Goal: Task Accomplishment & Management: Use online tool/utility

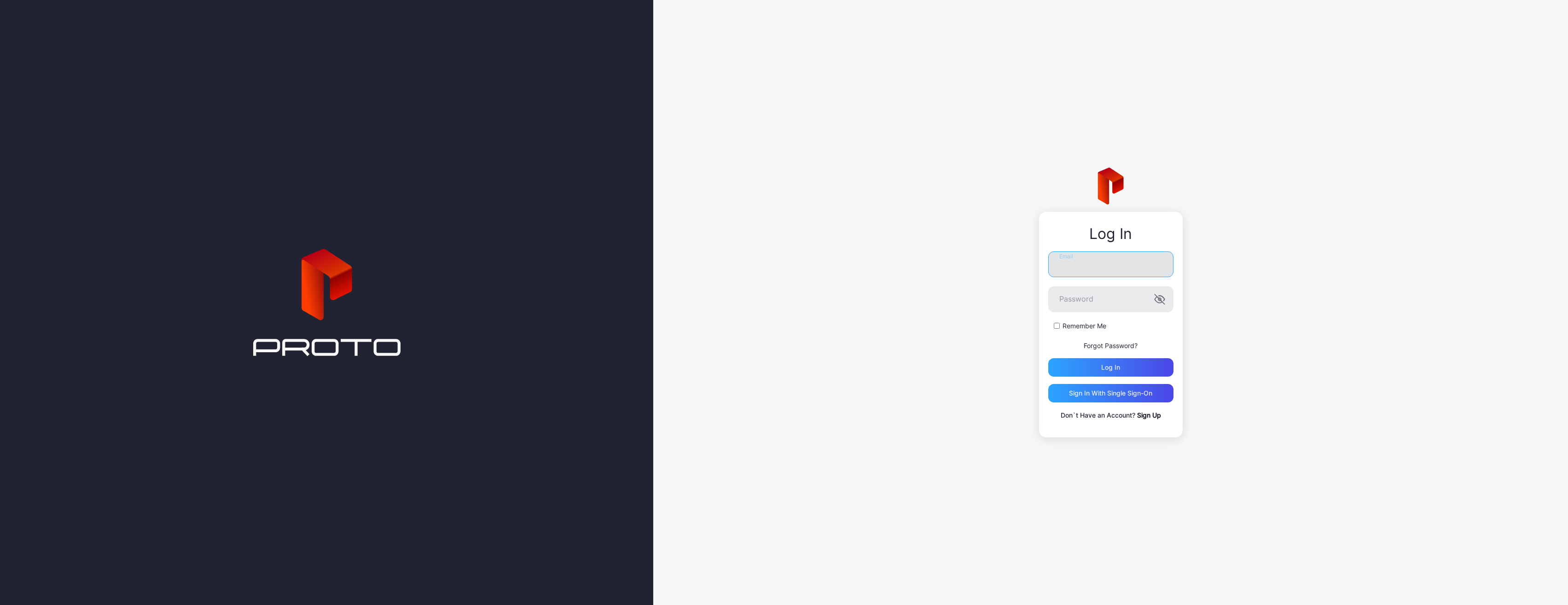
click at [1143, 271] on input "Email" at bounding box center [1111, 264] width 125 height 26
click at [1094, 264] on input "**********" at bounding box center [1111, 264] width 125 height 26
type input "**********"
click at [1048, 358] on button "Log in" at bounding box center [1111, 367] width 125 height 18
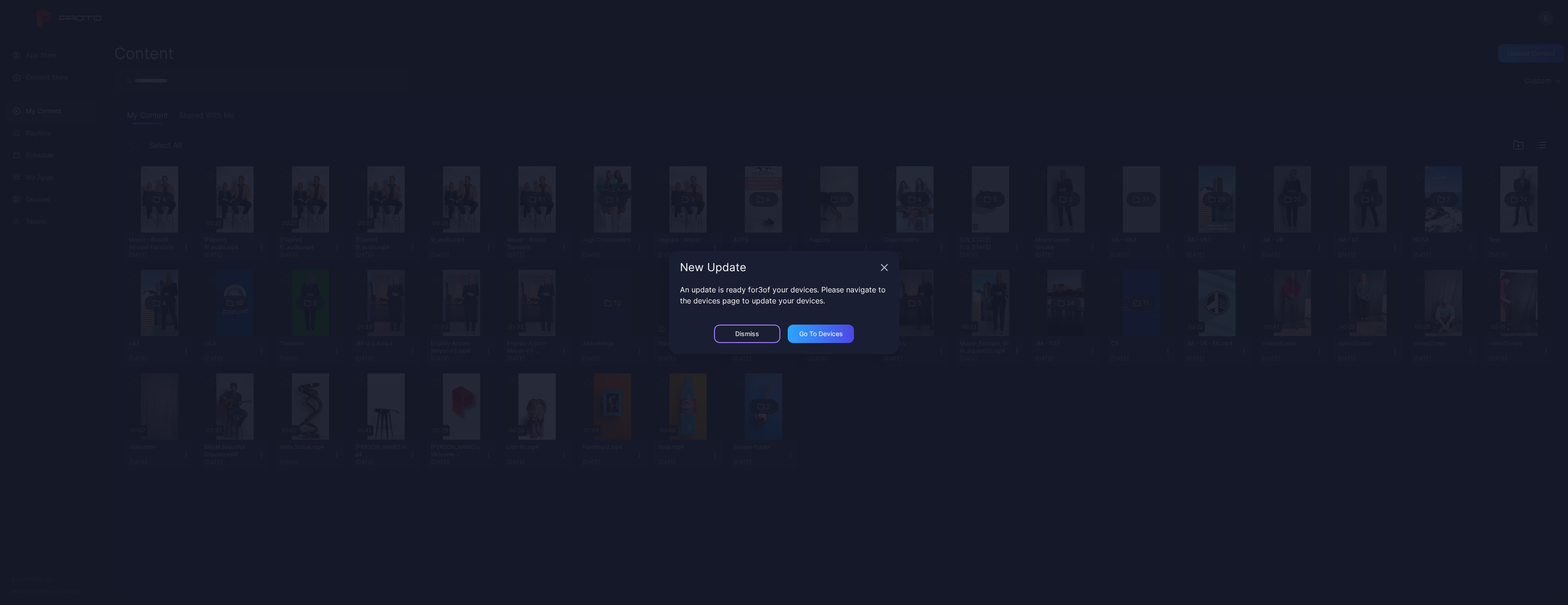
click at [743, 329] on div "Dismiss" at bounding box center [747, 334] width 66 height 18
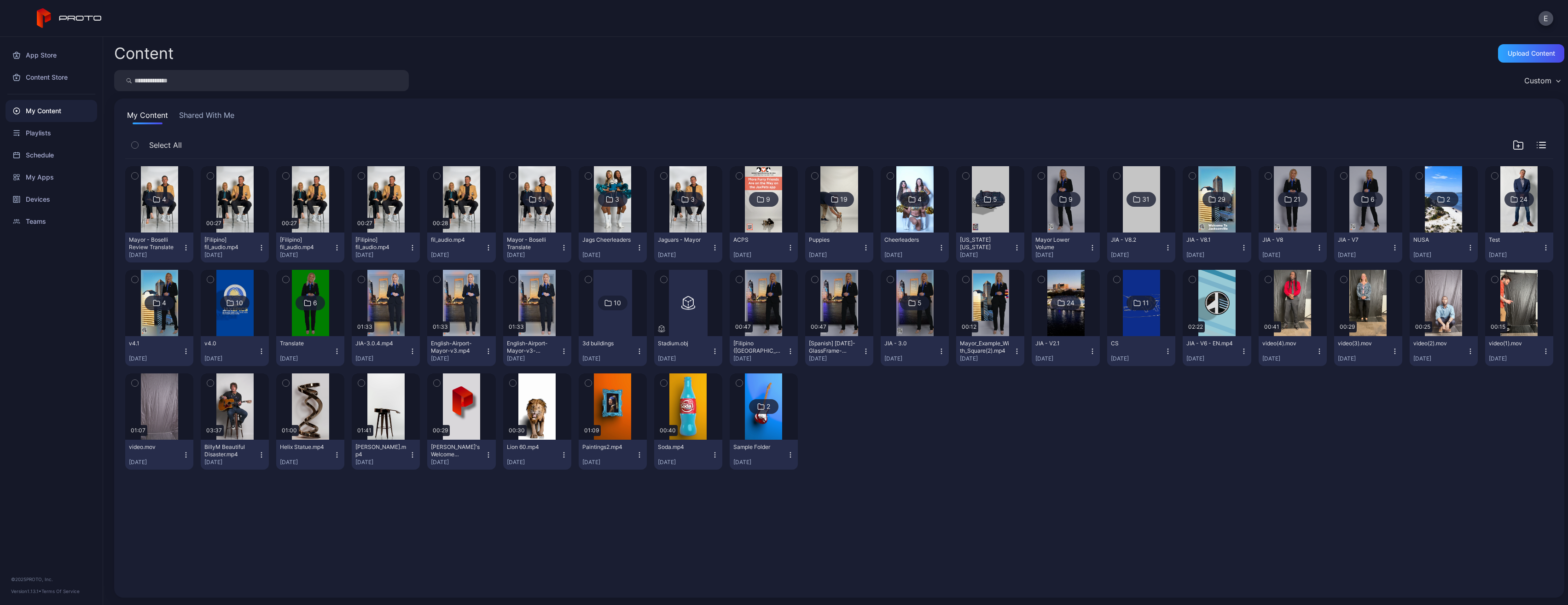
click at [391, 55] on div "Content Upload Content" at bounding box center [839, 54] width 1450 height 18
click at [1513, 141] on icon "button" at bounding box center [1518, 145] width 11 height 11
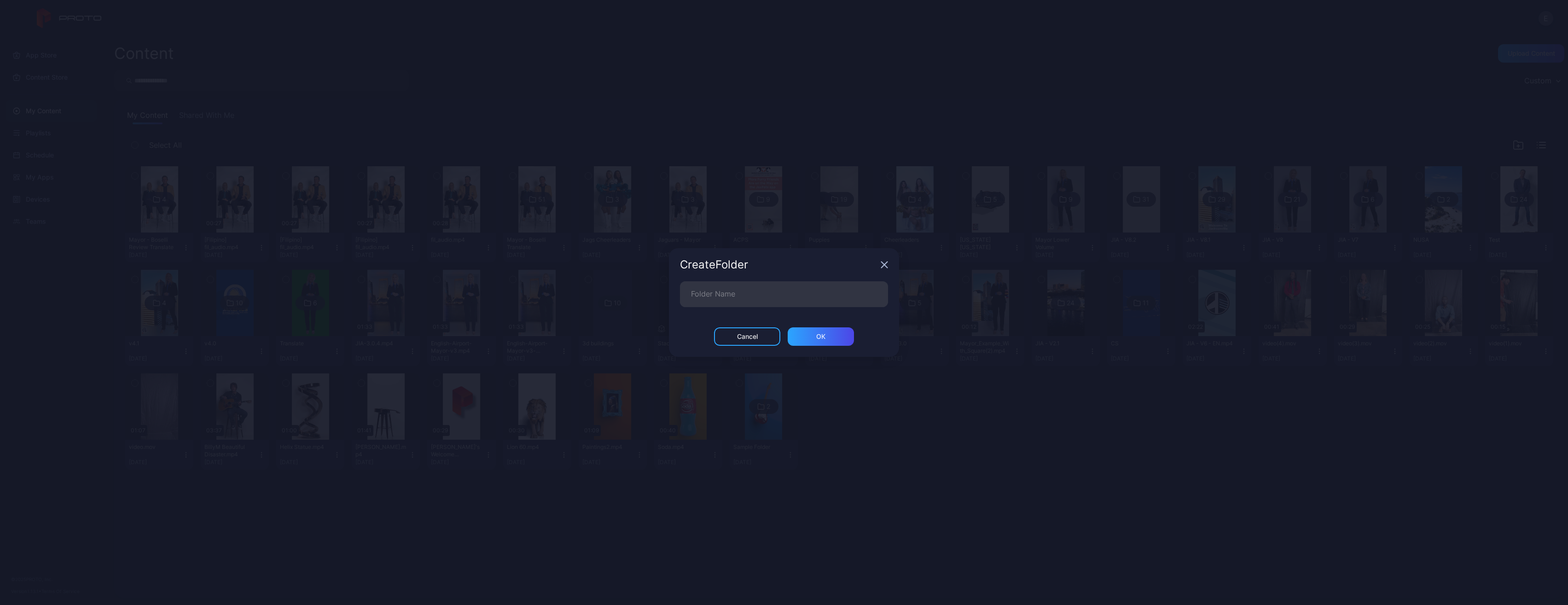
click at [884, 265] on icon "button" at bounding box center [884, 265] width 6 height 6
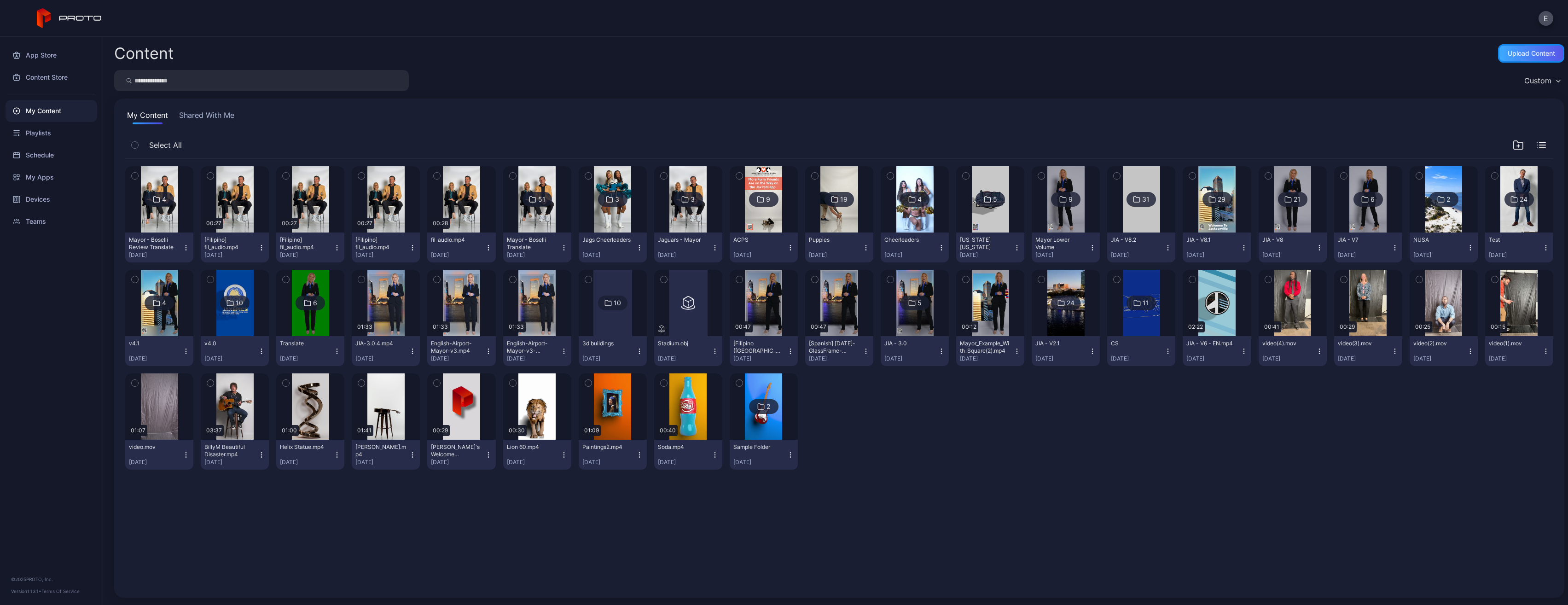
click at [1508, 52] on div "Upload Content" at bounding box center [1531, 54] width 47 height 7
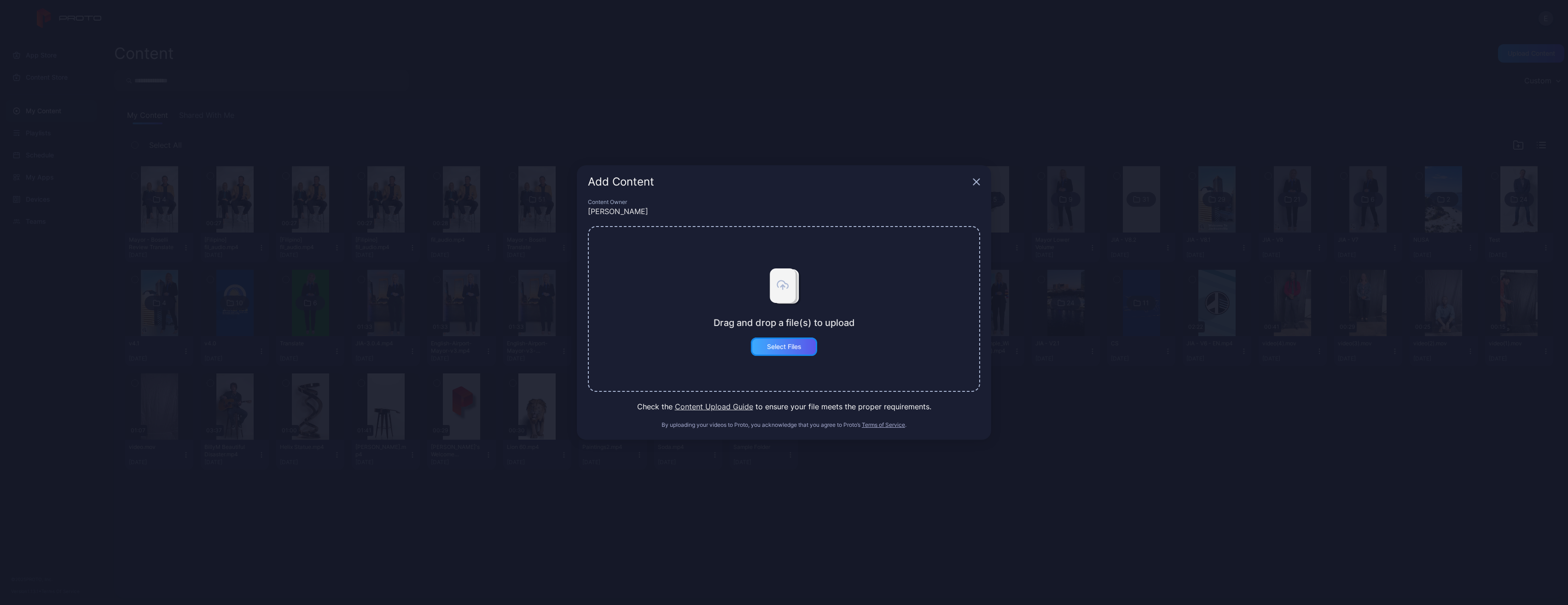
click at [812, 345] on div "Select Files" at bounding box center [784, 346] width 66 height 18
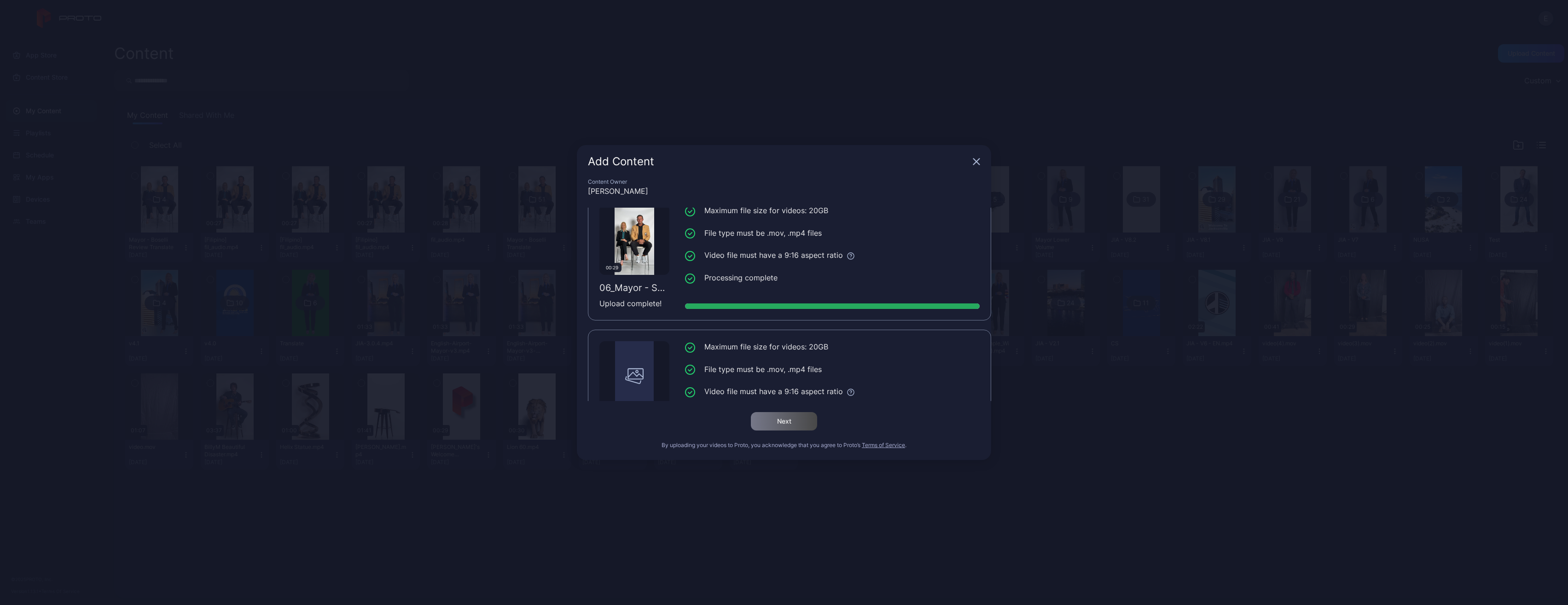
scroll to position [341, 0]
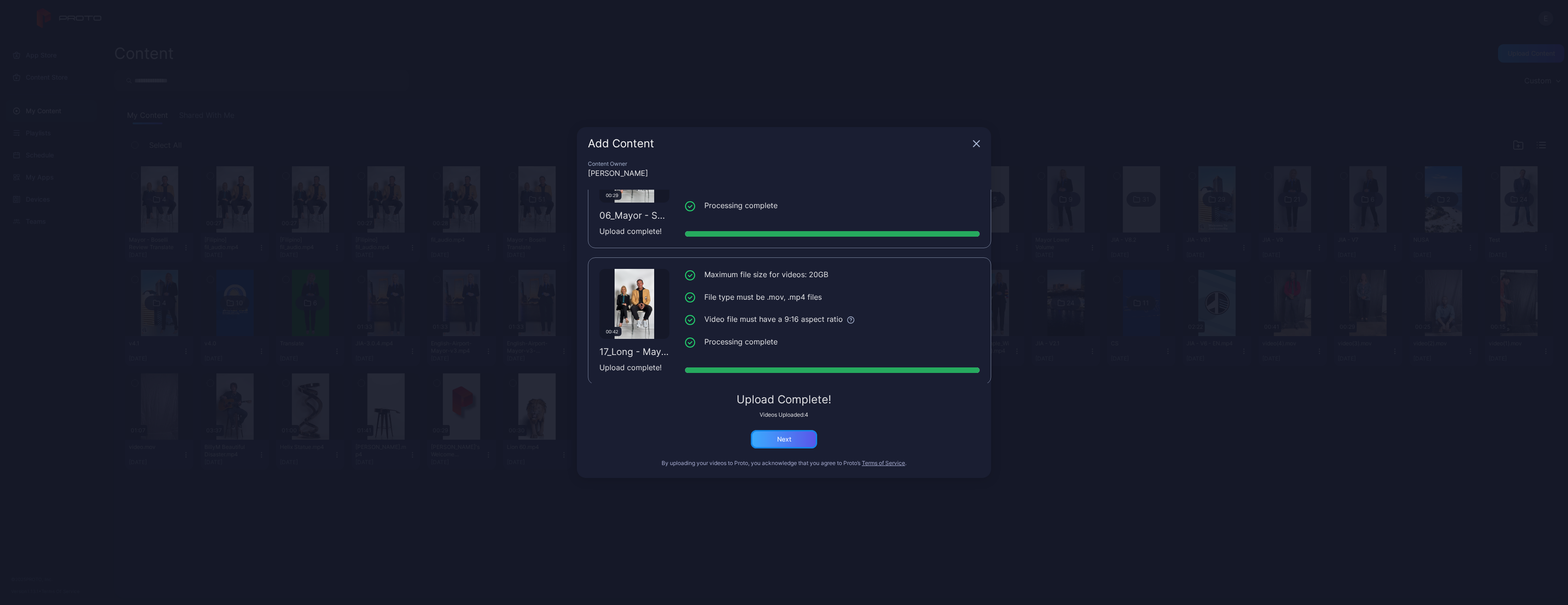
click at [777, 435] on div "Next" at bounding box center [784, 439] width 14 height 7
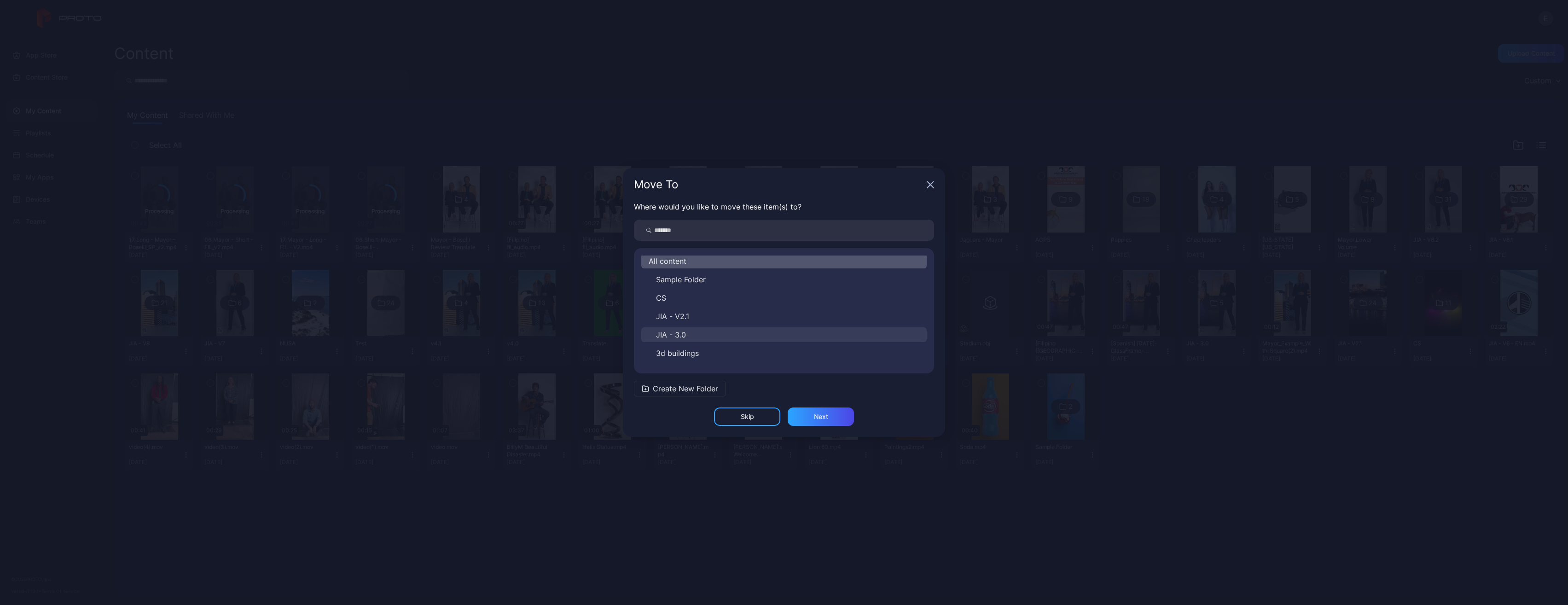
scroll to position [0, 0]
click at [810, 416] on div "Next" at bounding box center [821, 416] width 66 height 18
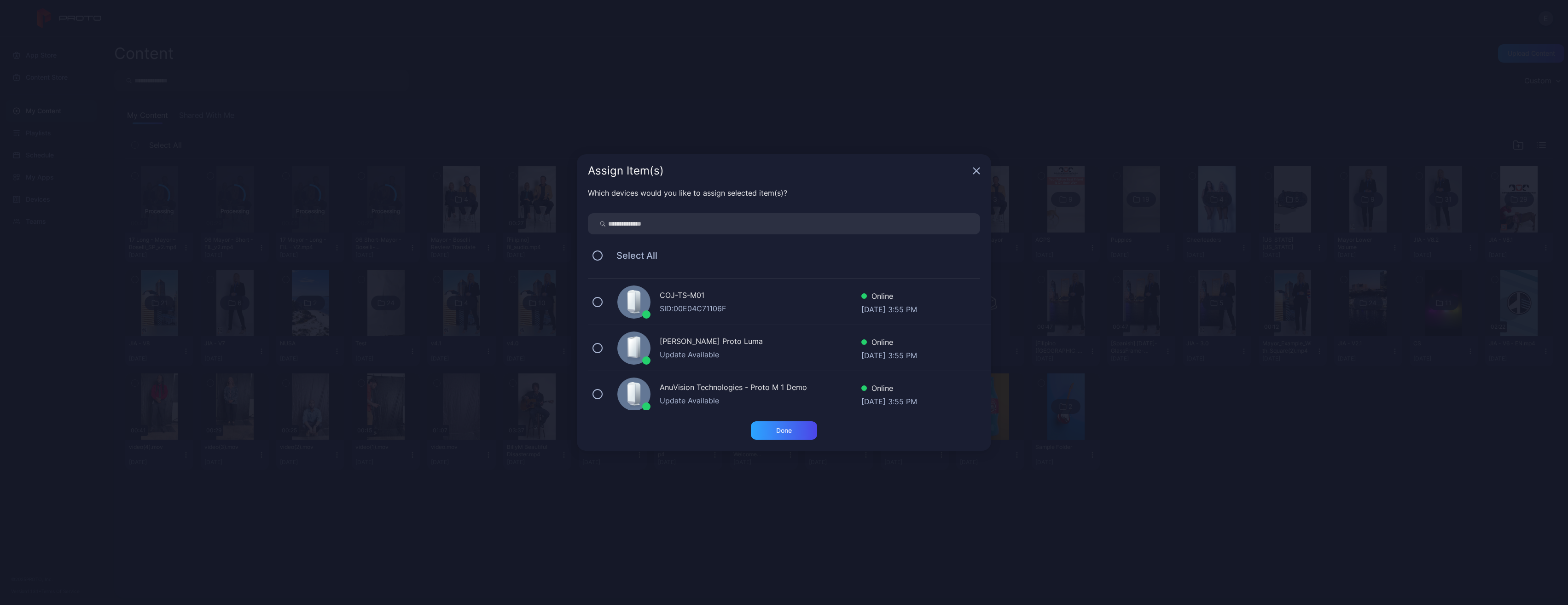
click at [738, 304] on div "SID: 00E04C71106F" at bounding box center [760, 309] width 201 height 11
click at [797, 430] on div "Done" at bounding box center [784, 430] width 66 height 18
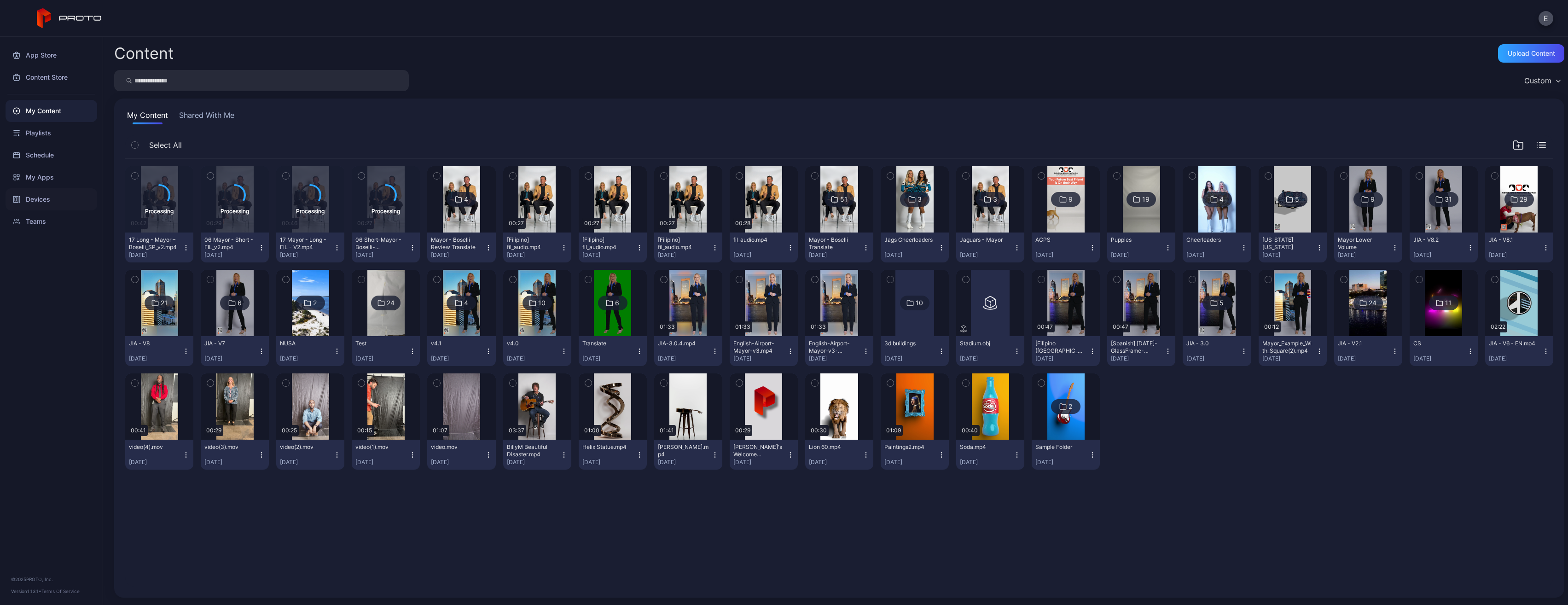
click at [37, 198] on div "Devices" at bounding box center [51, 199] width 92 height 22
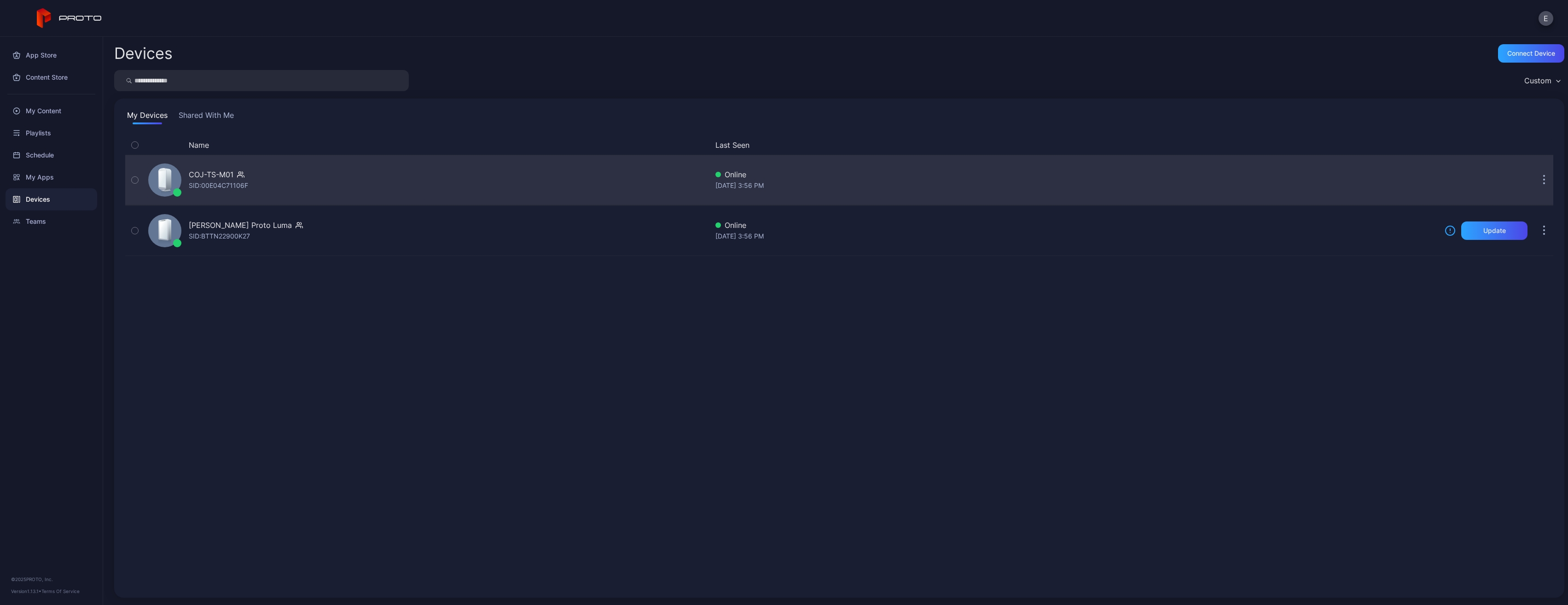
click at [226, 173] on div "COJ-TS-M01" at bounding box center [211, 175] width 44 height 11
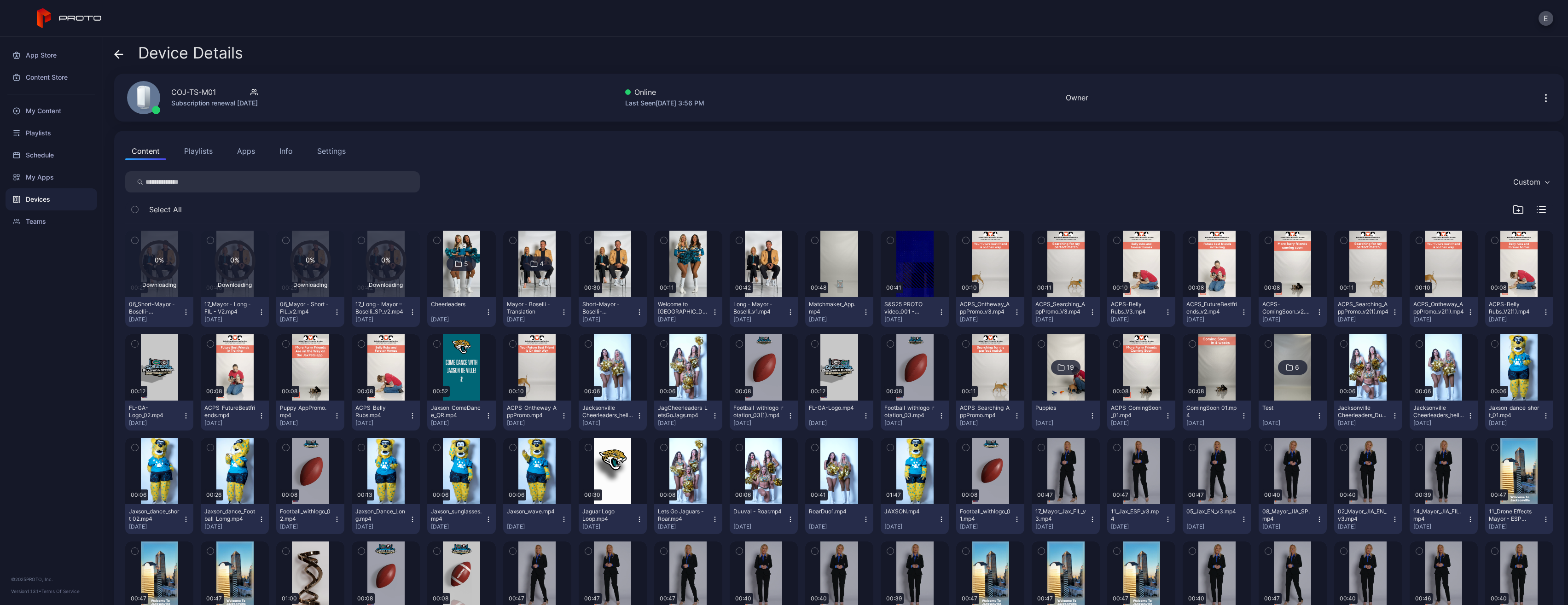
click at [1513, 208] on icon "button" at bounding box center [1518, 209] width 11 height 11
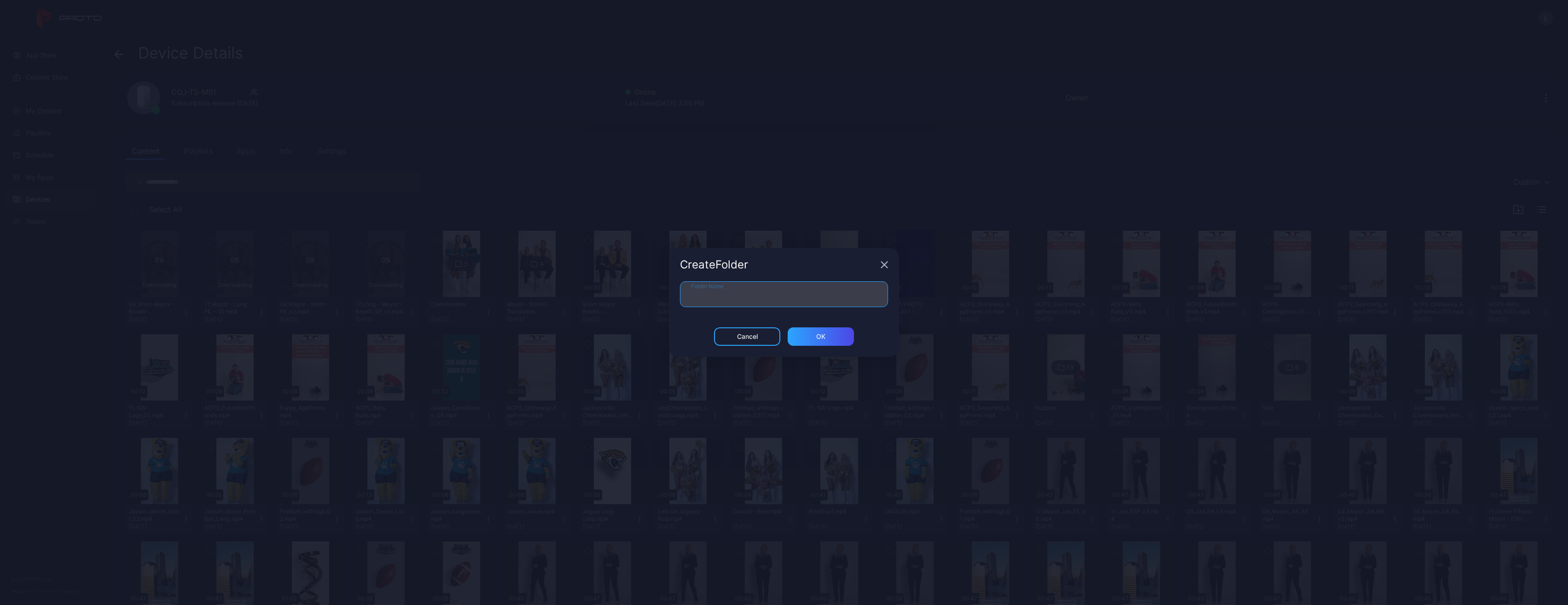
click at [779, 304] on input "Folder Name" at bounding box center [784, 294] width 208 height 26
type input "**********"
click at [802, 330] on div "ОК" at bounding box center [821, 337] width 66 height 18
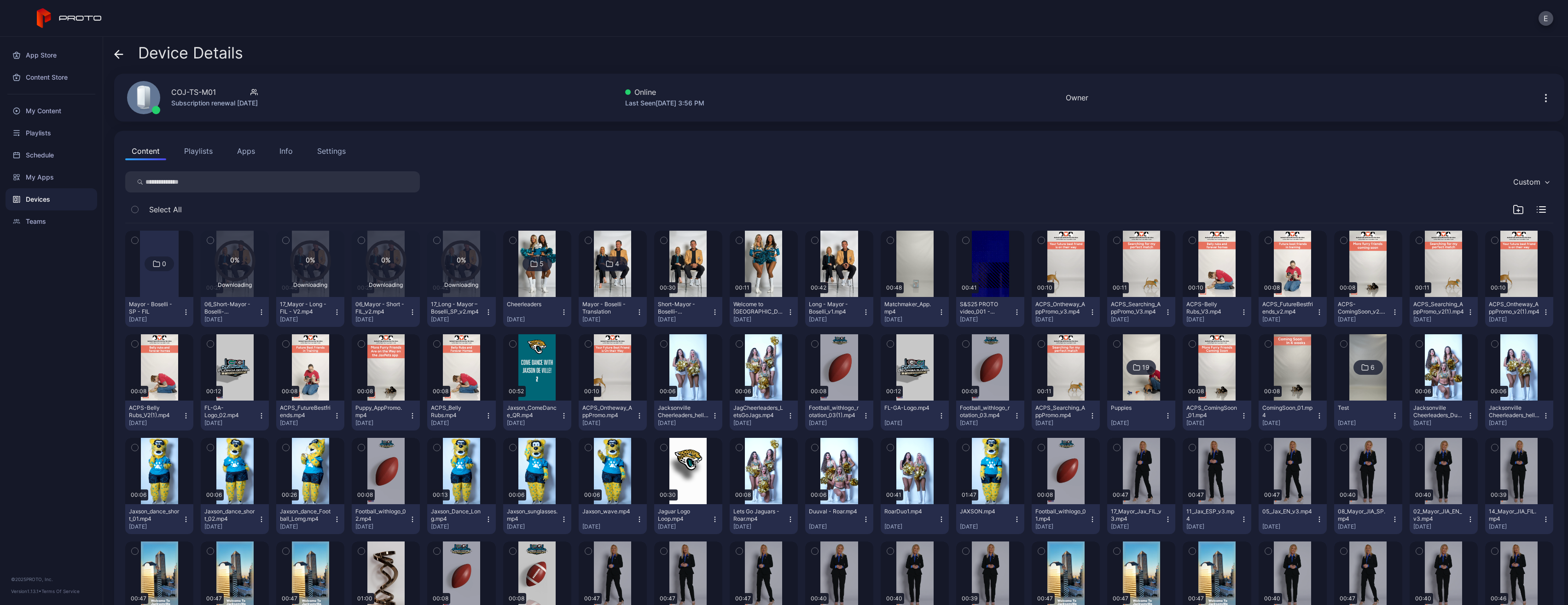
drag, startPoint x: 475, startPoint y: 212, endPoint x: 284, endPoint y: 244, distance: 193.7
click at [284, 244] on div "Select All 0 Mayor - [PERSON_NAME] - SP - FIL [DATE] 0% Downloading 00:27 06_Sh…" at bounding box center [839, 578] width 1428 height 756
drag, startPoint x: 284, startPoint y: 244, endPoint x: 211, endPoint y: 241, distance: 73.1
click at [211, 241] on icon "button" at bounding box center [210, 240] width 7 height 10
click at [282, 241] on icon "button" at bounding box center [285, 240] width 7 height 10
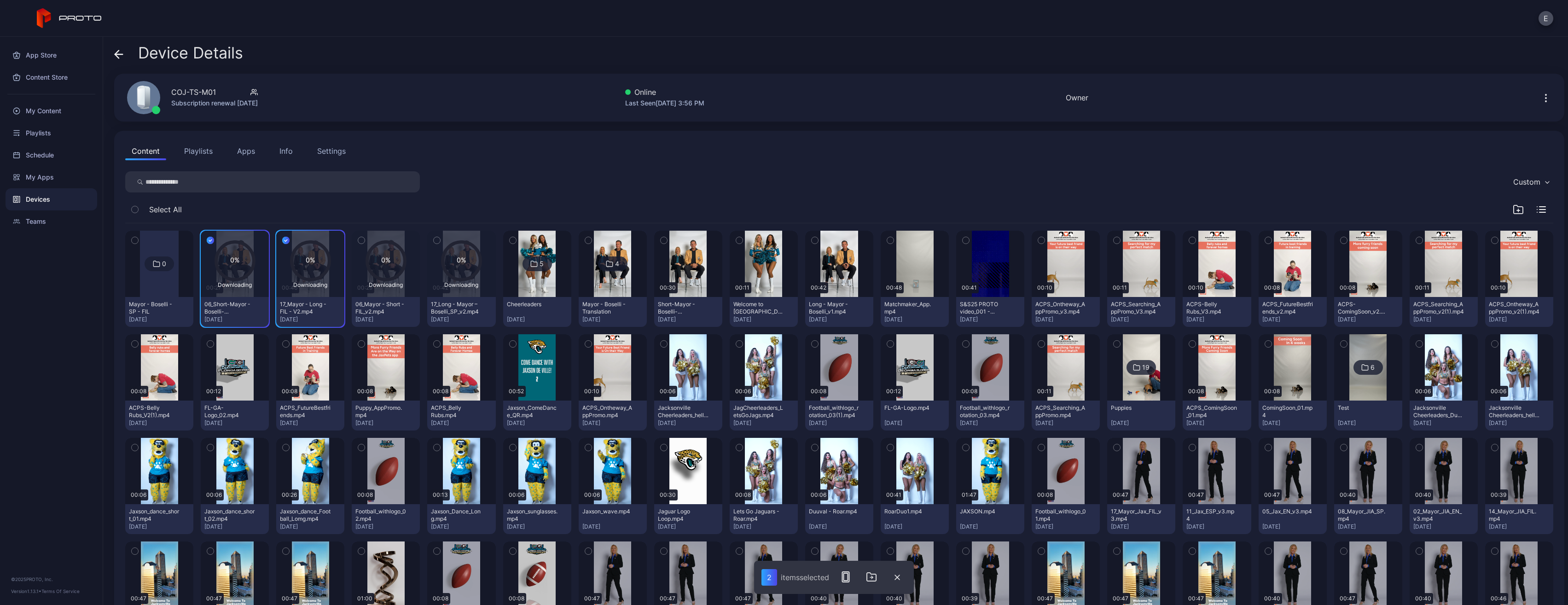
click at [360, 240] on icon "button" at bounding box center [362, 240] width 2 height 1
click at [434, 239] on icon "button" at bounding box center [436, 240] width 7 height 10
click at [873, 579] on icon "button" at bounding box center [872, 577] width 11 height 11
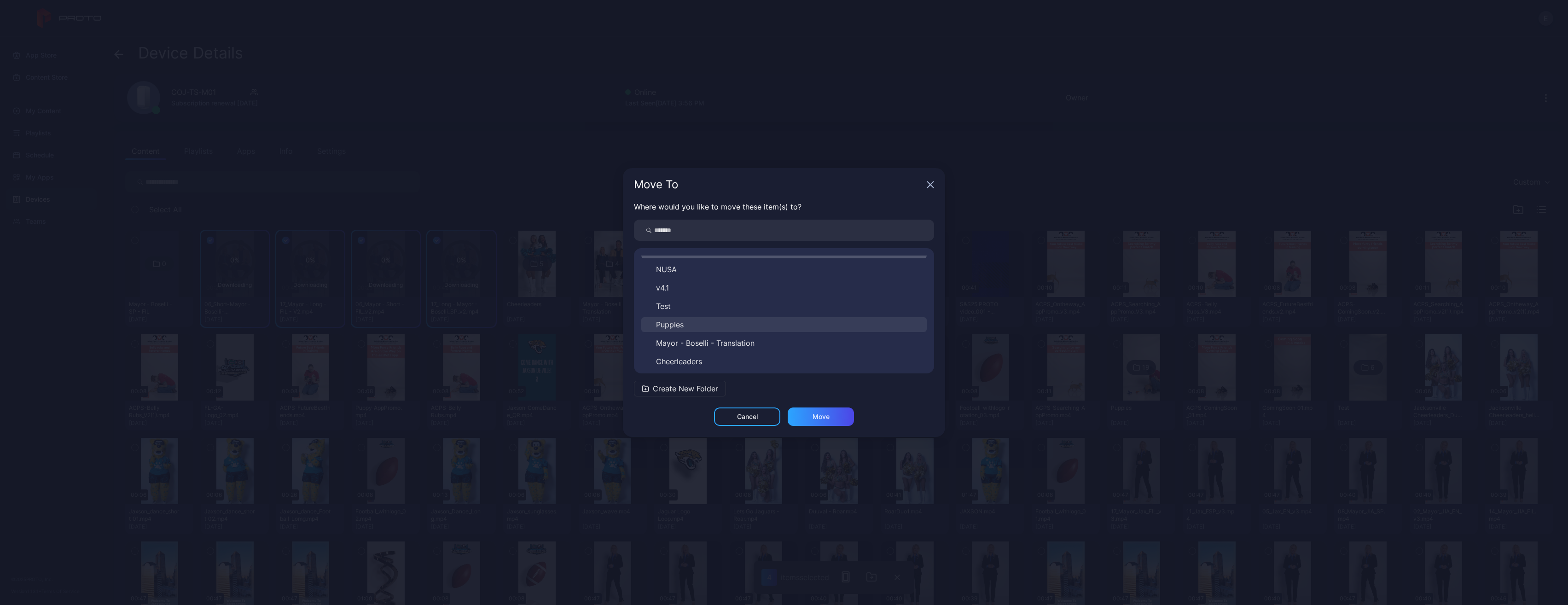
scroll to position [33, 0]
click at [740, 356] on span "Mayor - Boselli - SP - FIL" at bounding box center [700, 358] width 88 height 11
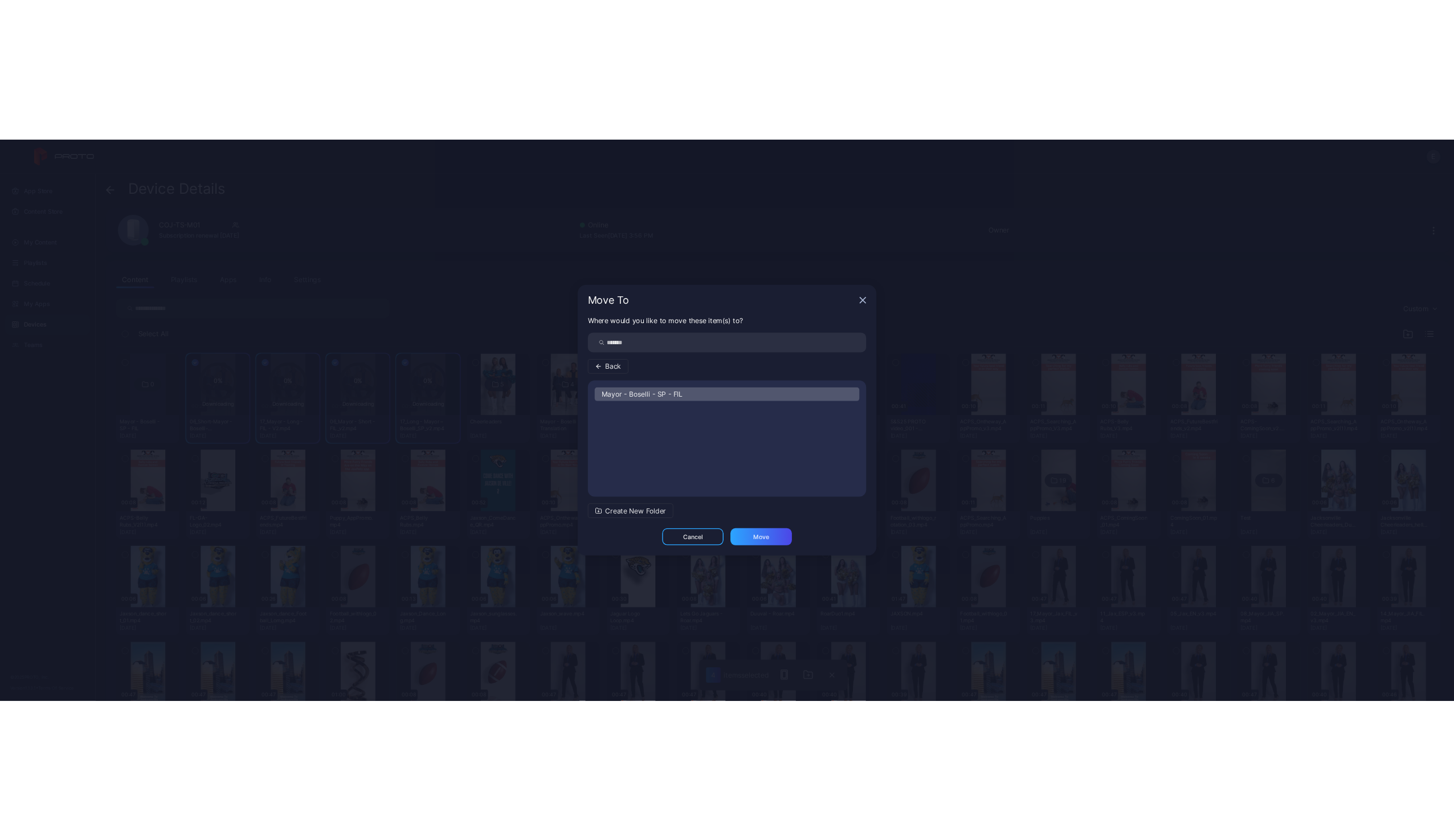
scroll to position [0, 0]
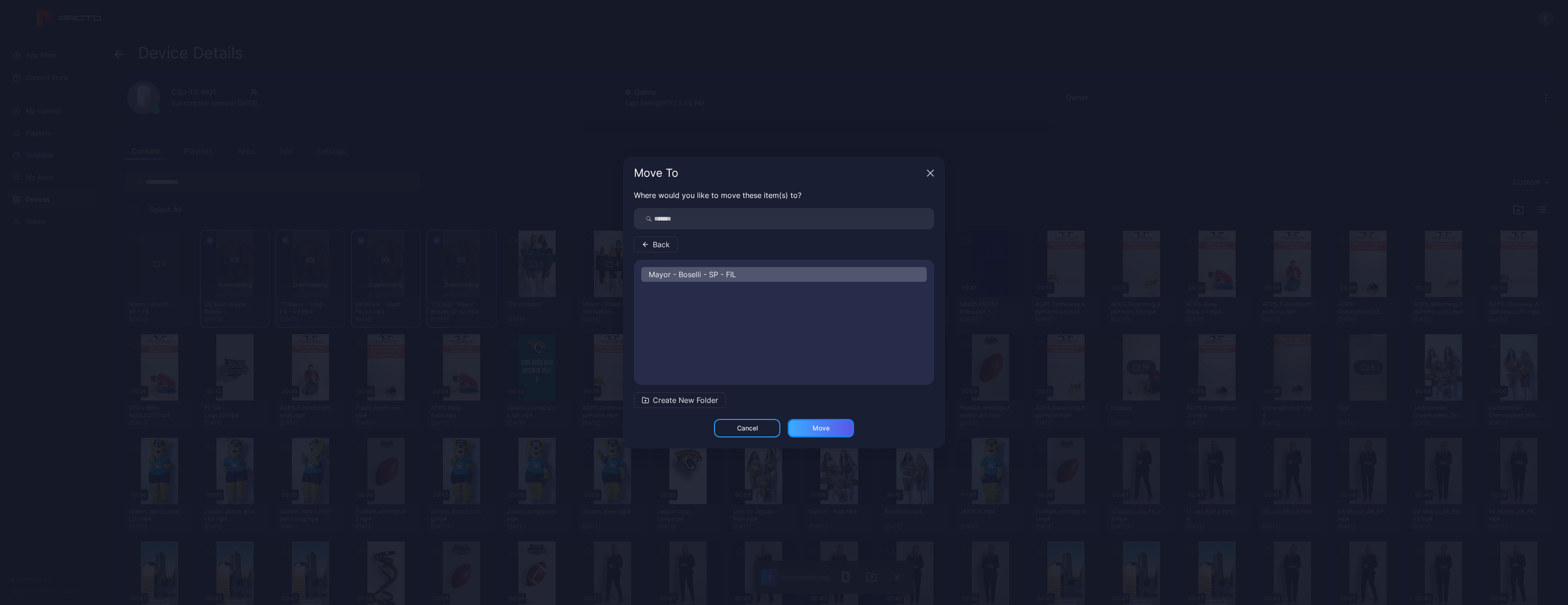
click at [824, 425] on div "Move" at bounding box center [821, 428] width 17 height 7
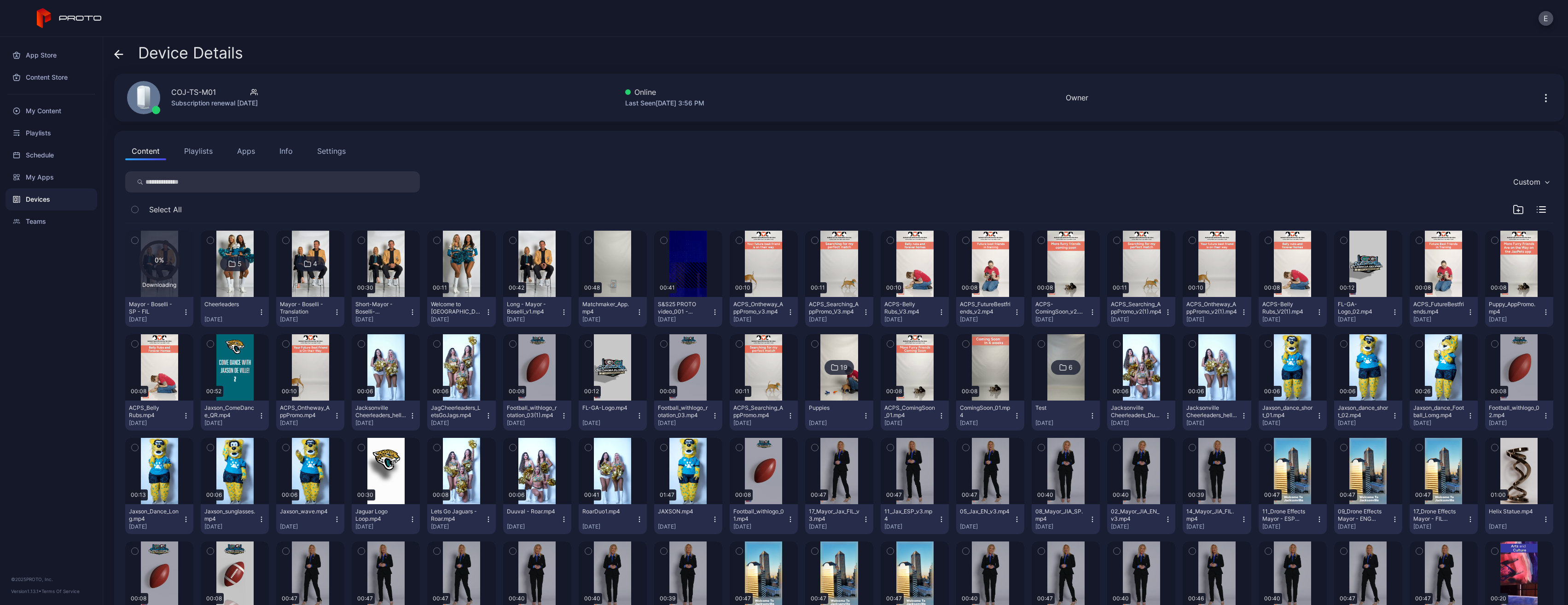
click at [169, 276] on icon at bounding box center [159, 261] width 38 height 38
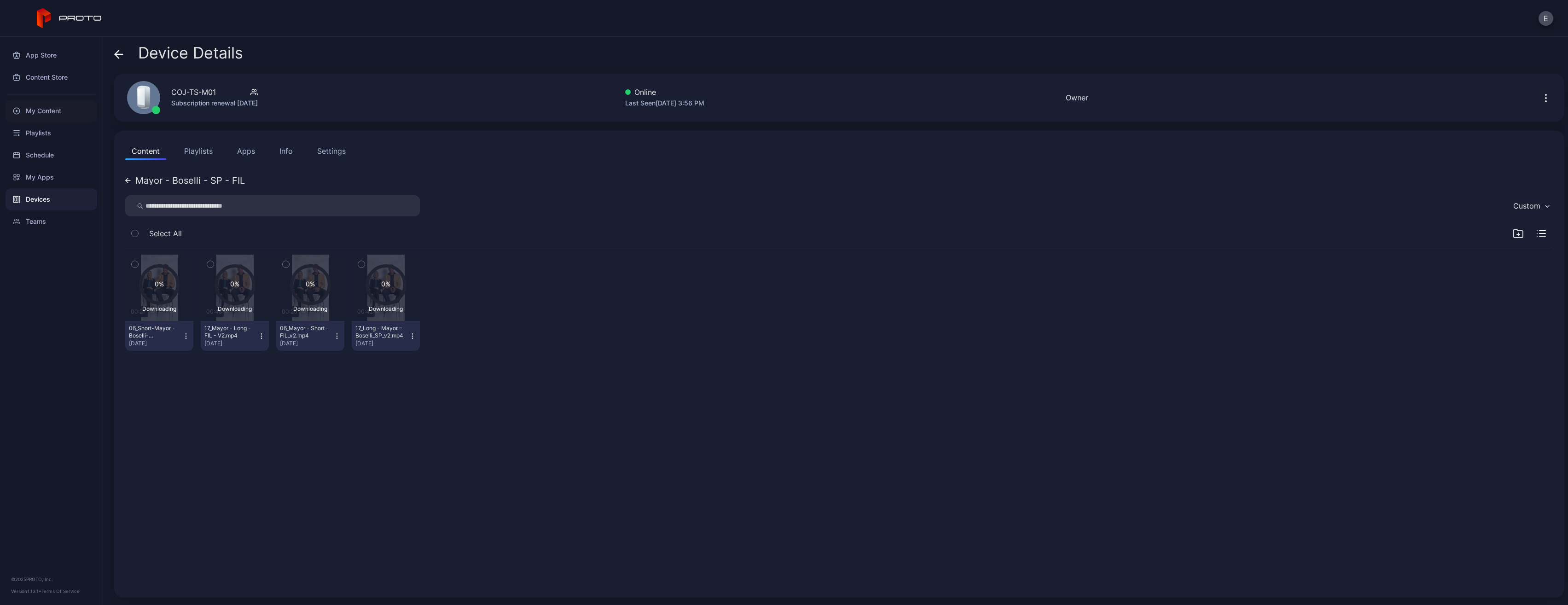
click at [52, 108] on div "My Content" at bounding box center [51, 111] width 92 height 22
